Goal: Information Seeking & Learning: Learn about a topic

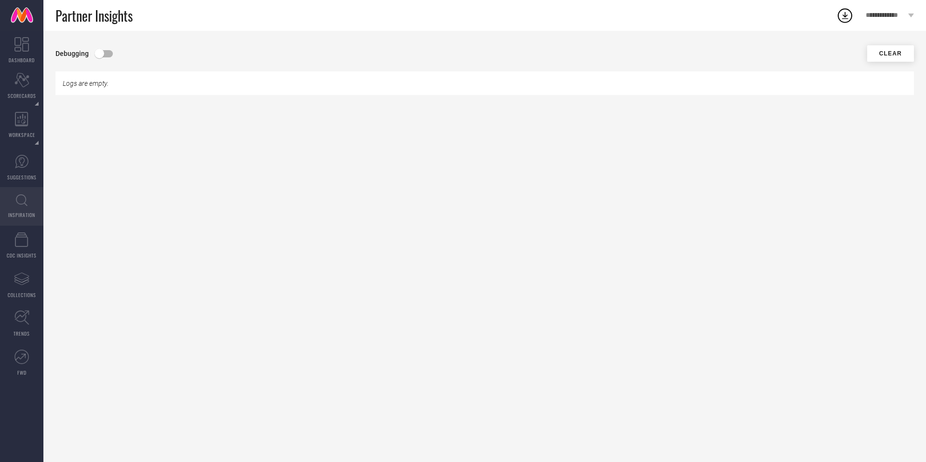
click at [26, 206] on link "INSPIRATION" at bounding box center [21, 206] width 43 height 39
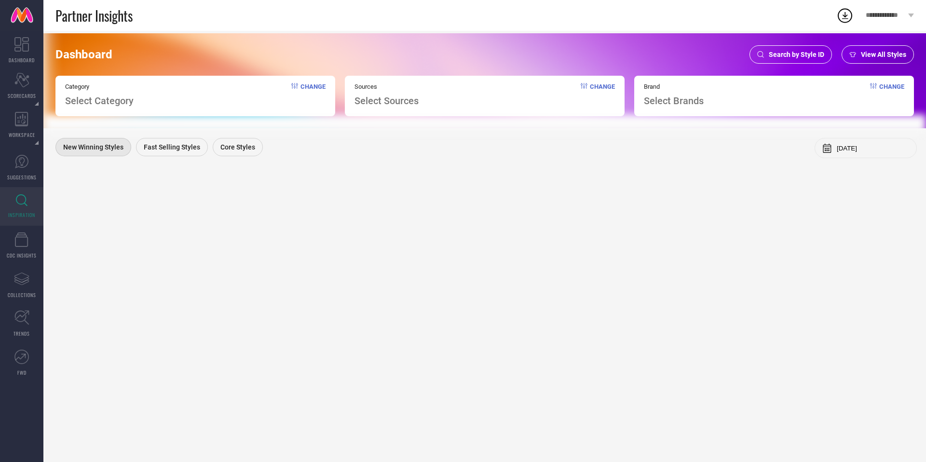
click at [787, 57] on span "Search by Style ID" at bounding box center [796, 55] width 55 height 8
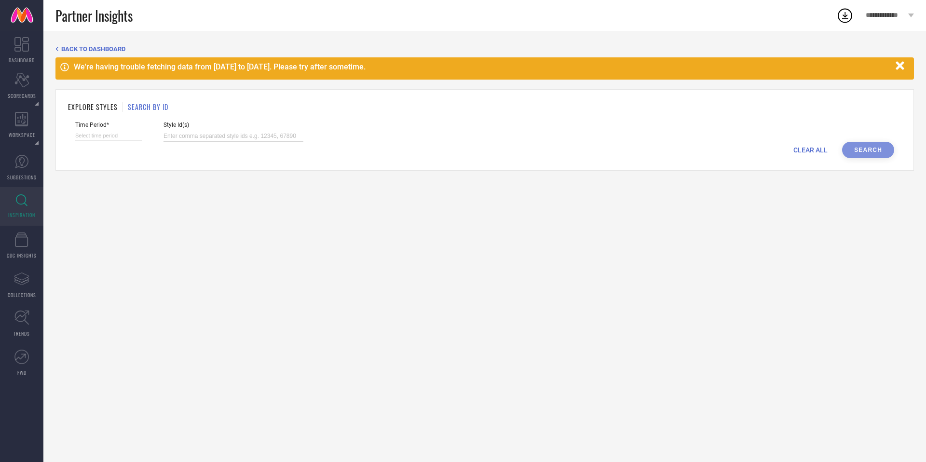
click at [206, 137] on input at bounding box center [234, 136] width 140 height 11
paste input "32085906"
type input "32085906"
click at [122, 133] on input at bounding box center [108, 136] width 67 height 10
select select "8"
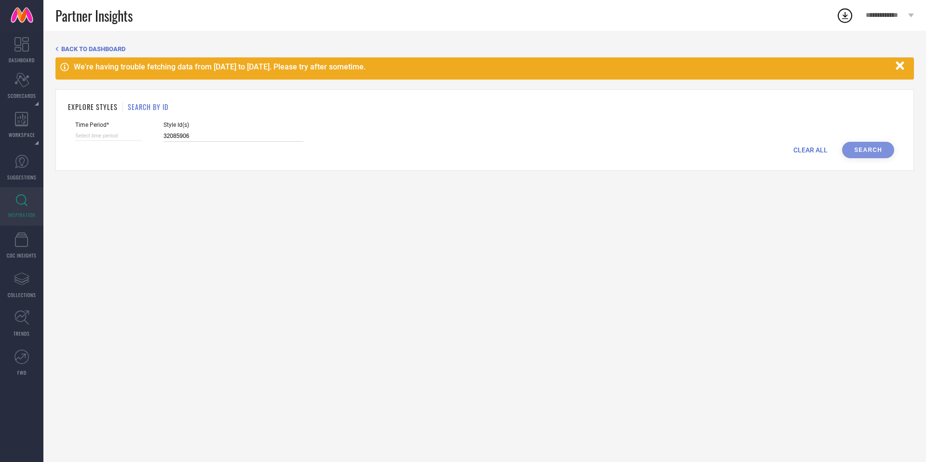
select select "2025"
select select "9"
select select "2025"
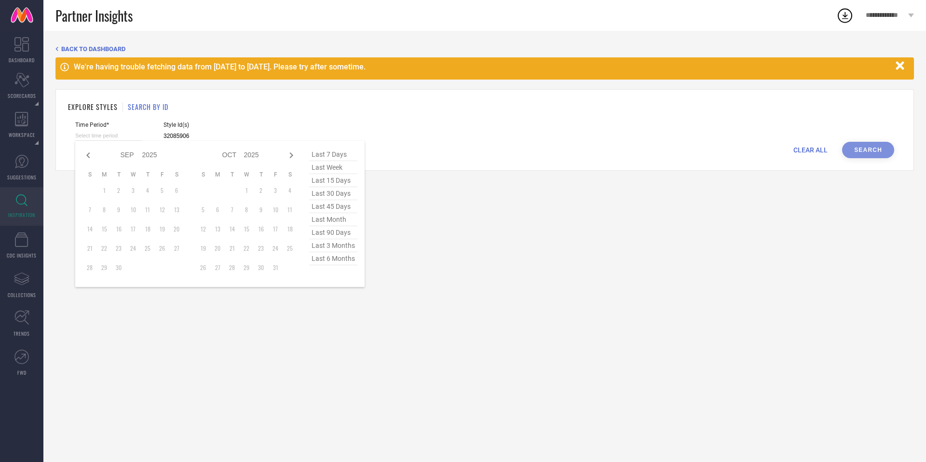
type input "32085906"
click at [337, 231] on span "last 90 days" at bounding box center [333, 232] width 48 height 13
type input "[DATE] to [DATE]"
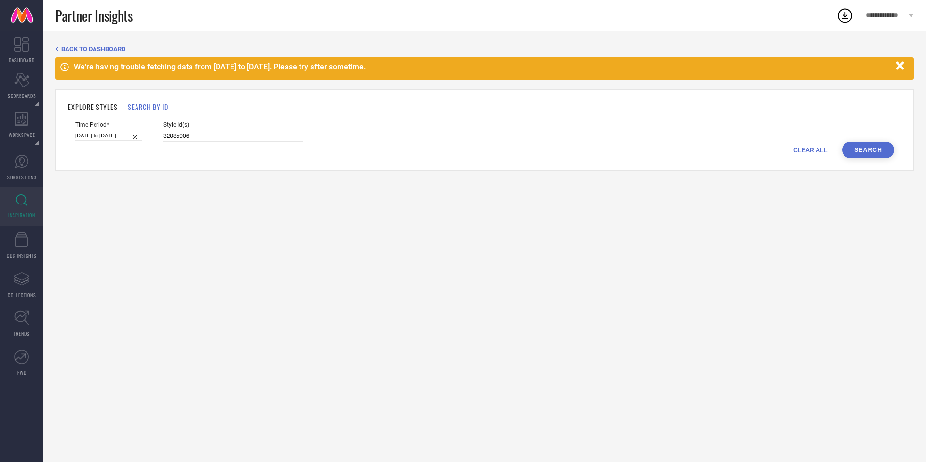
click at [866, 156] on button "Search" at bounding box center [868, 150] width 52 height 16
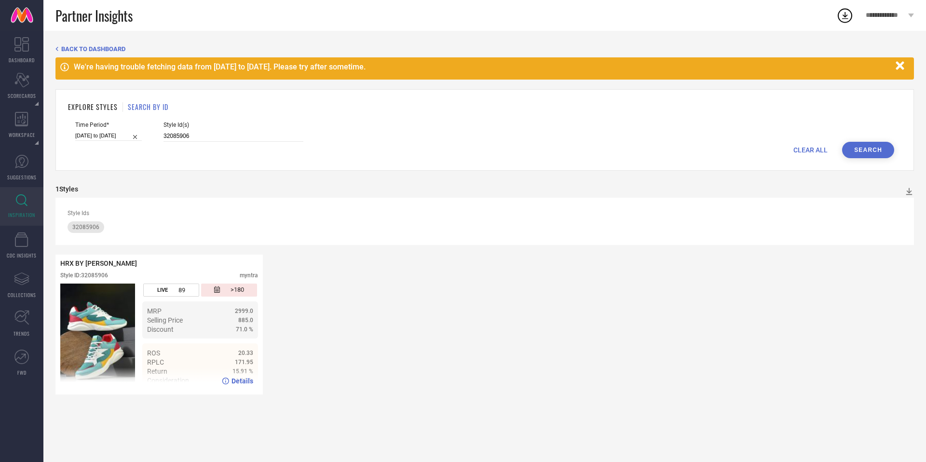
click at [236, 380] on span "Details" at bounding box center [243, 381] width 22 height 8
click at [82, 105] on h1 "EXPLORE STYLES" at bounding box center [93, 107] width 50 height 10
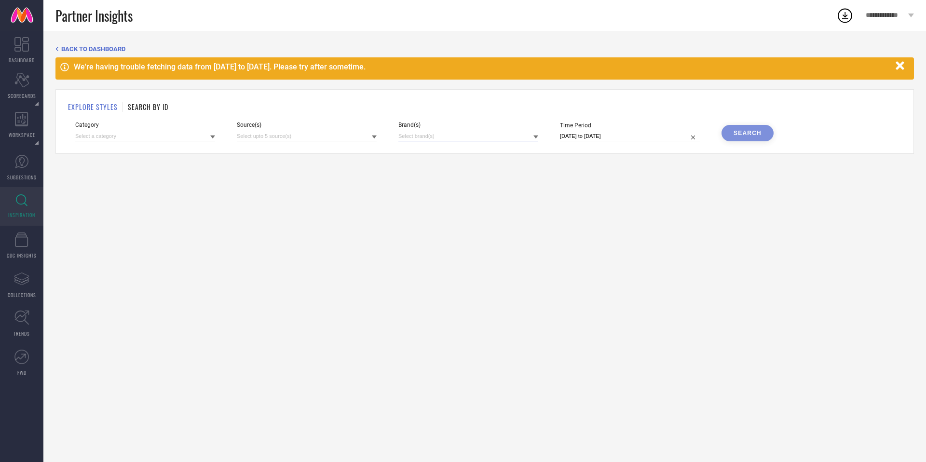
click at [465, 139] on input at bounding box center [468, 136] width 140 height 10
type input "hrx"
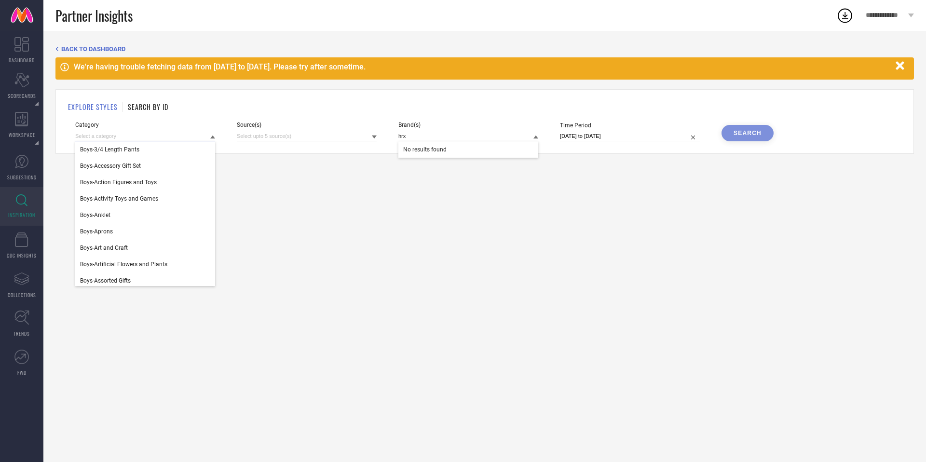
click at [123, 138] on input at bounding box center [145, 136] width 140 height 10
type input "shoe"
click at [136, 226] on div "Men-Sports Shoes" at bounding box center [145, 231] width 140 height 16
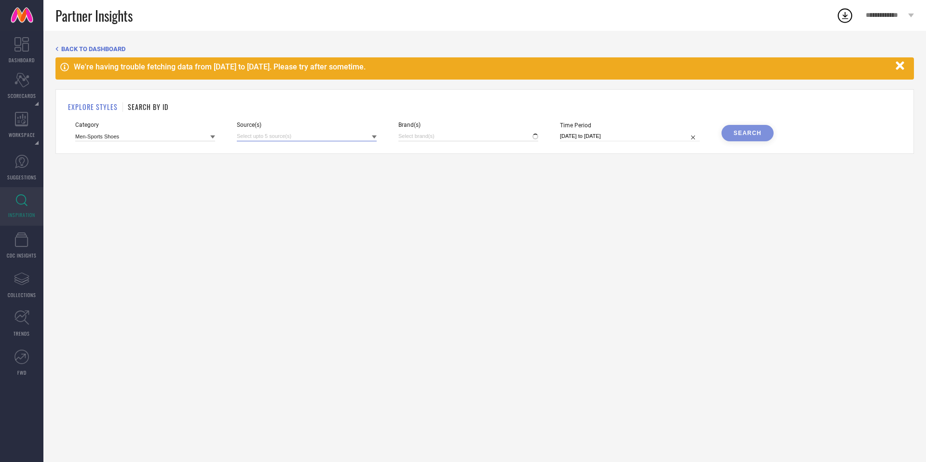
click at [333, 137] on input at bounding box center [307, 136] width 140 height 10
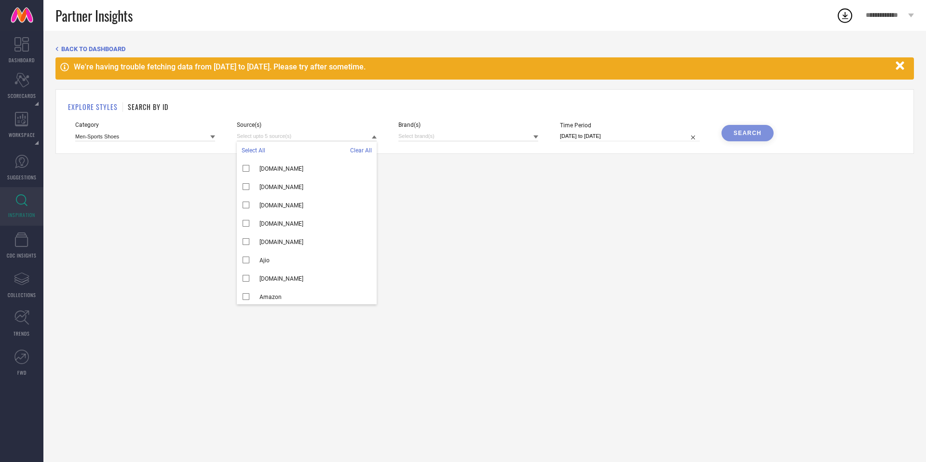
click at [251, 151] on span "Select All" at bounding box center [254, 150] width 24 height 7
click at [905, 12] on span "**********" at bounding box center [886, 16] width 40 height 8
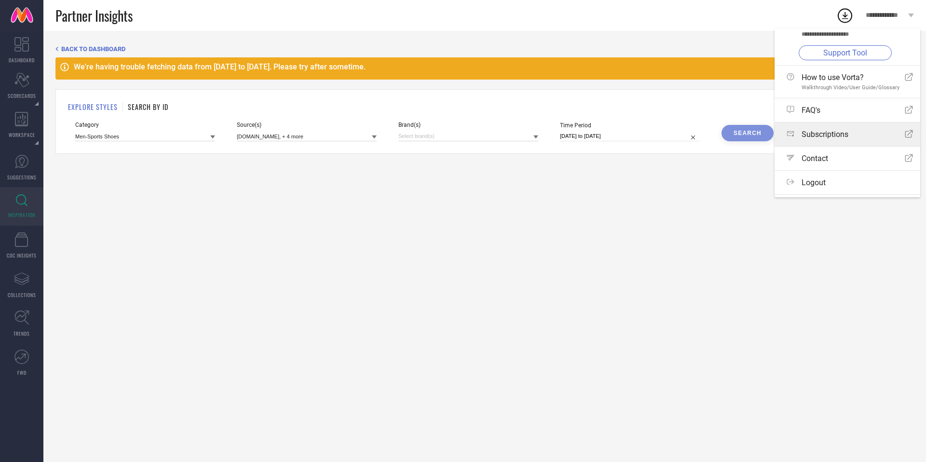
scroll to position [35, 0]
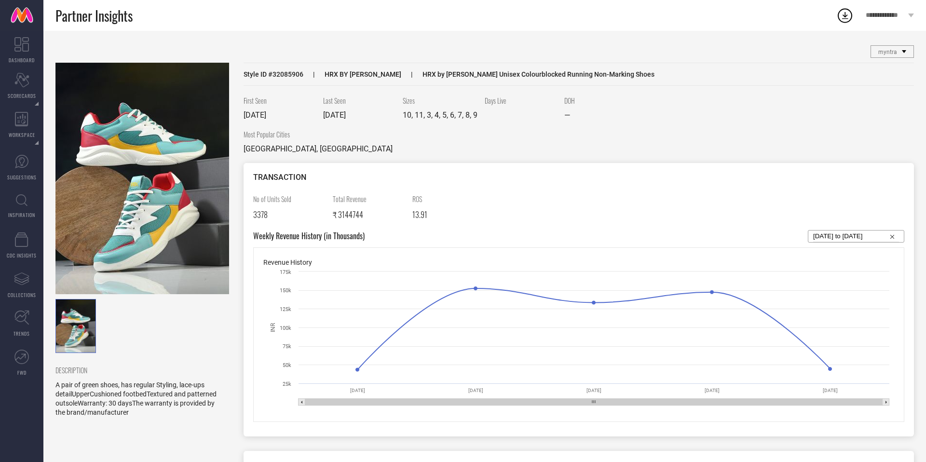
click at [649, 106] on div "First Seen 28 Dec 2024 Last Seen 28 Aug 2025 Sizes 10, 11, 3, 4, 5, 6, 7, 8, 9 …" at bounding box center [579, 113] width 670 height 34
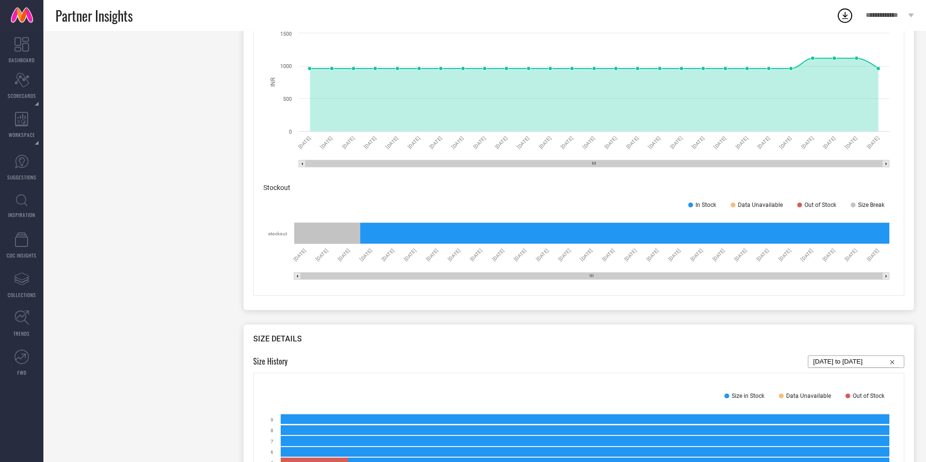
scroll to position [676, 0]
